Goal: Task Accomplishment & Management: Manage account settings

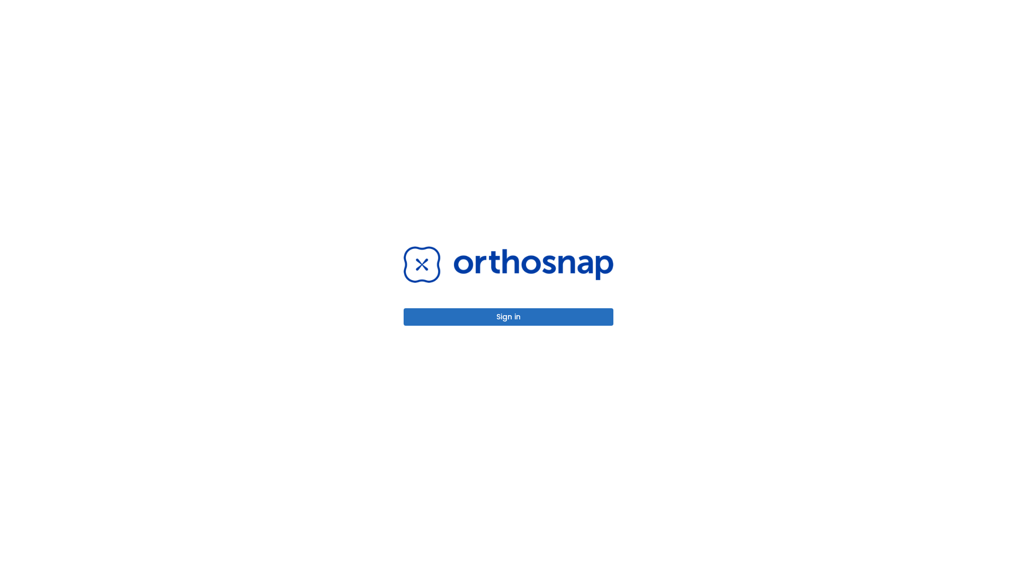
click at [509, 317] on button "Sign in" at bounding box center [509, 316] width 210 height 17
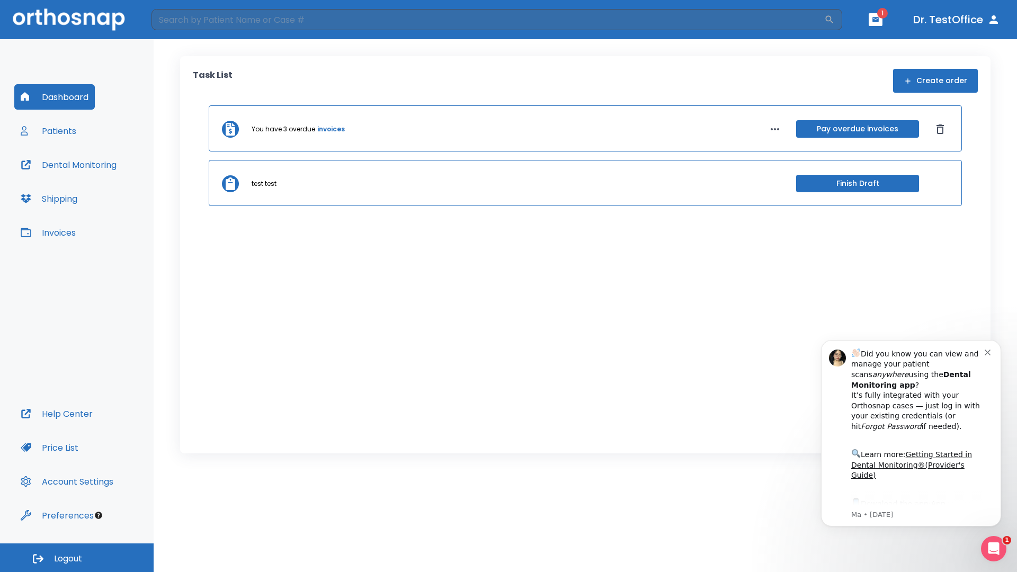
click at [77, 558] on span "Logout" at bounding box center [68, 559] width 28 height 12
